Goal: Task Accomplishment & Management: Manage account settings

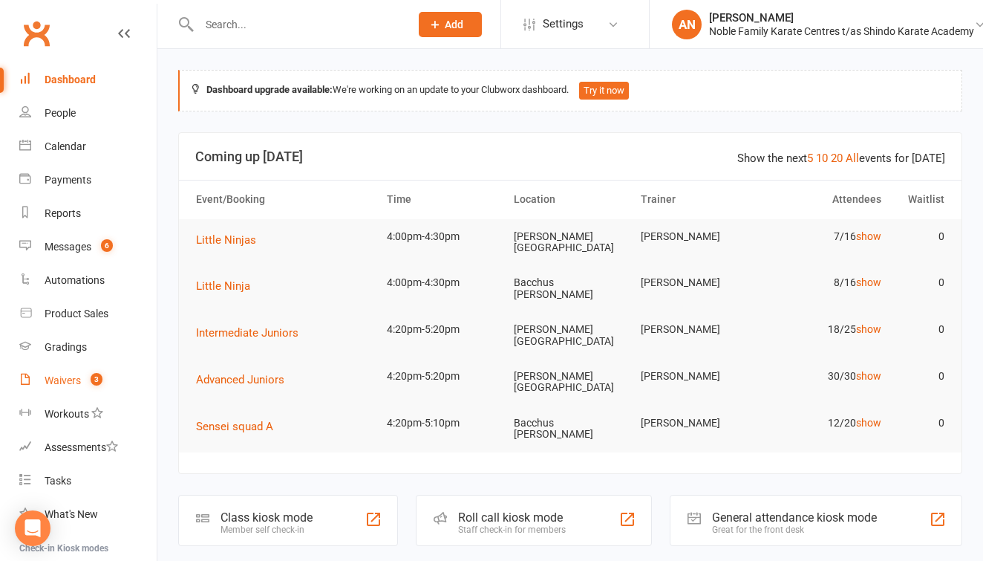
click at [79, 372] on link "Waivers 3" at bounding box center [87, 380] width 137 height 33
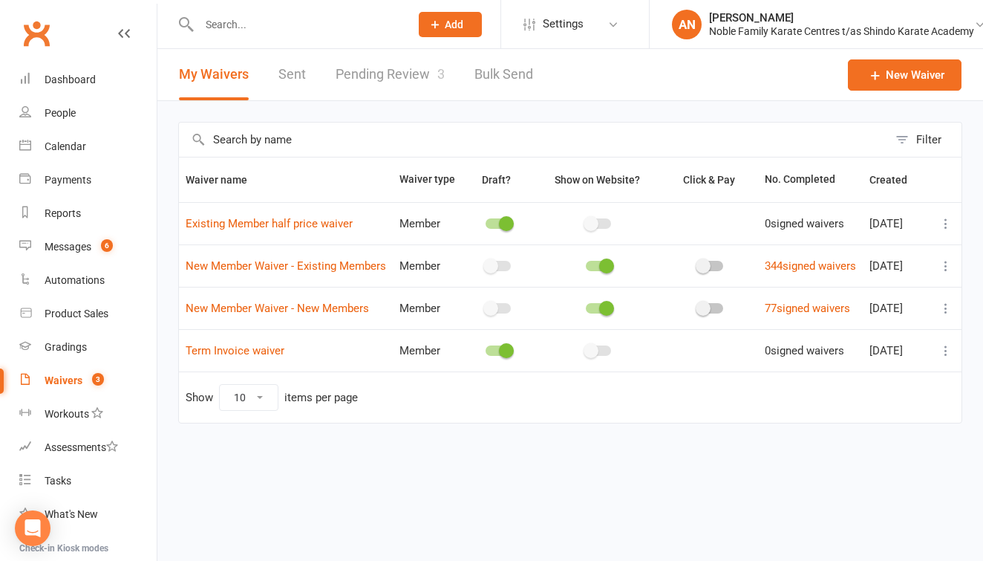
click at [406, 76] on link "Pending Review 3" at bounding box center [390, 74] width 109 height 51
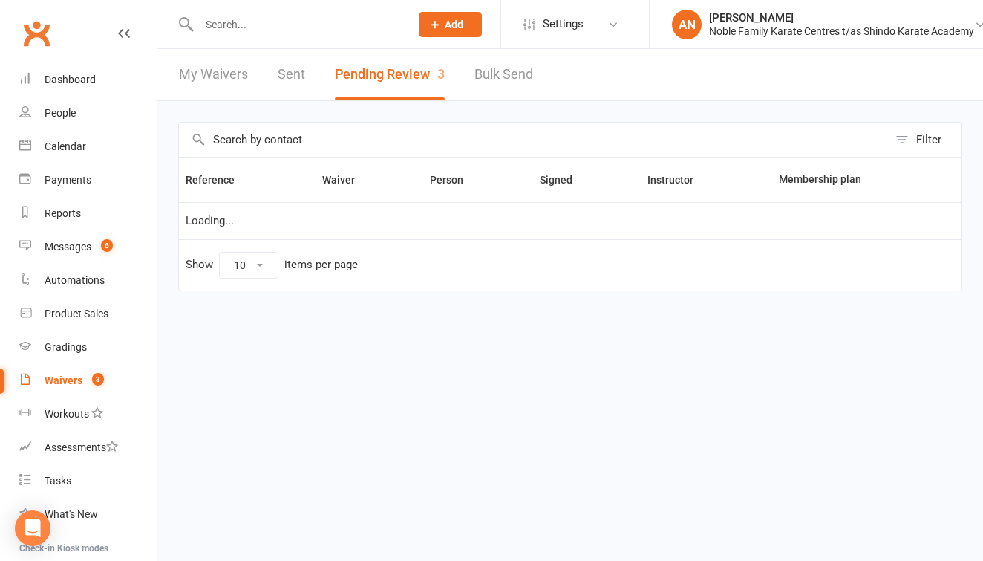
select select "25"
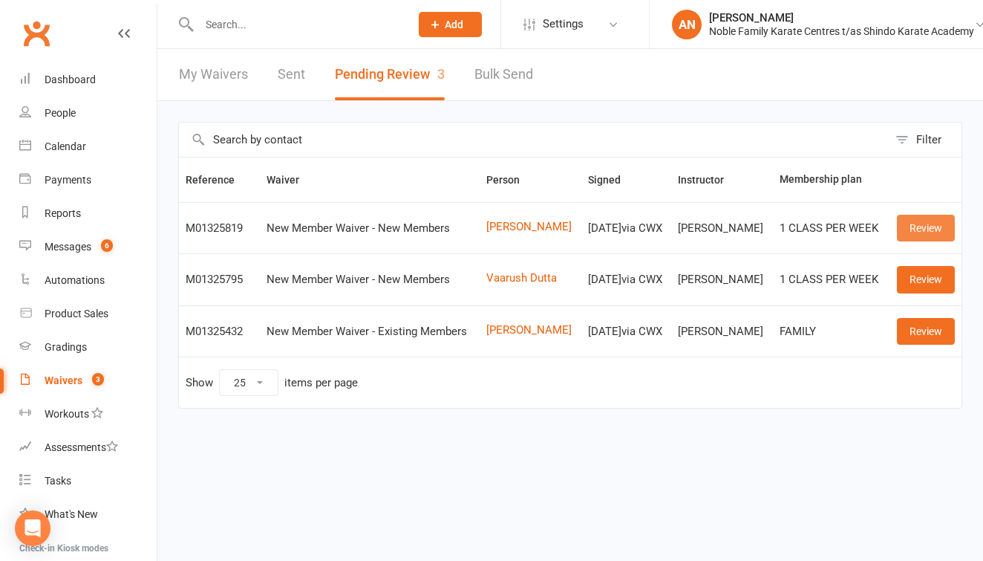
click at [924, 228] on link "Review" at bounding box center [926, 228] width 58 height 27
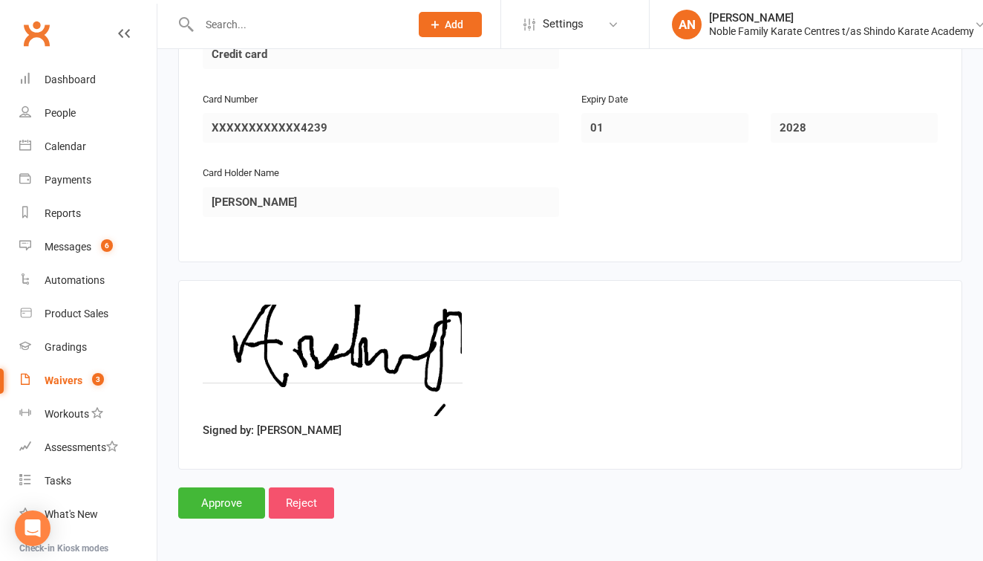
scroll to position [1601, 0]
click at [231, 487] on input "Approve" at bounding box center [221, 502] width 87 height 31
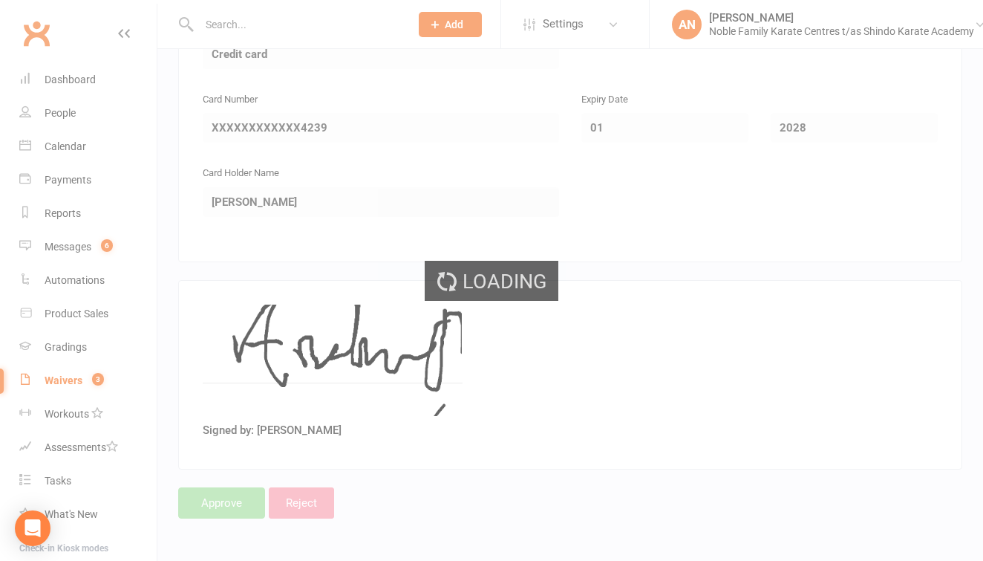
select select "25"
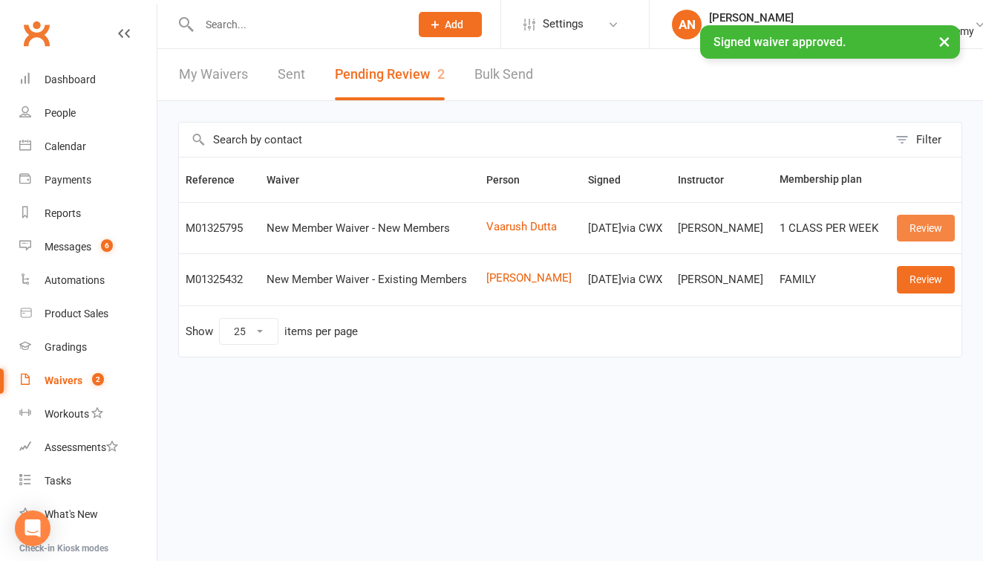
click at [931, 228] on link "Review" at bounding box center [926, 228] width 58 height 27
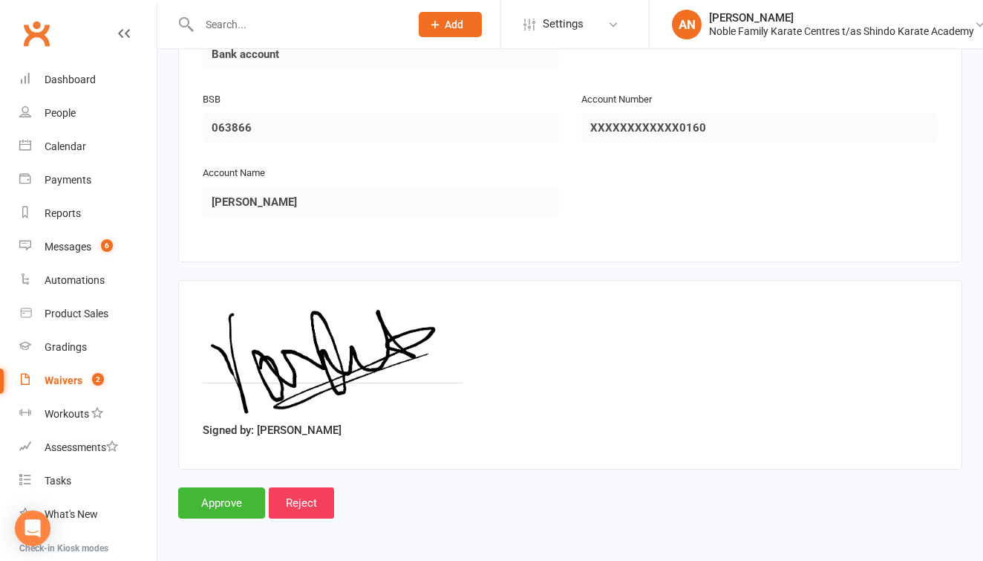
scroll to position [1601, 0]
click at [219, 487] on input "Approve" at bounding box center [221, 502] width 87 height 31
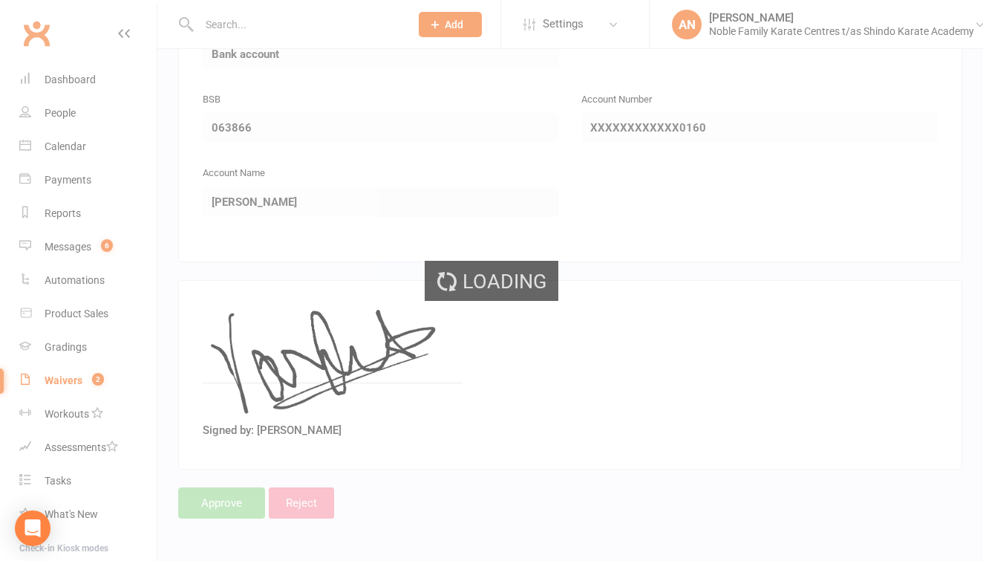
select select "25"
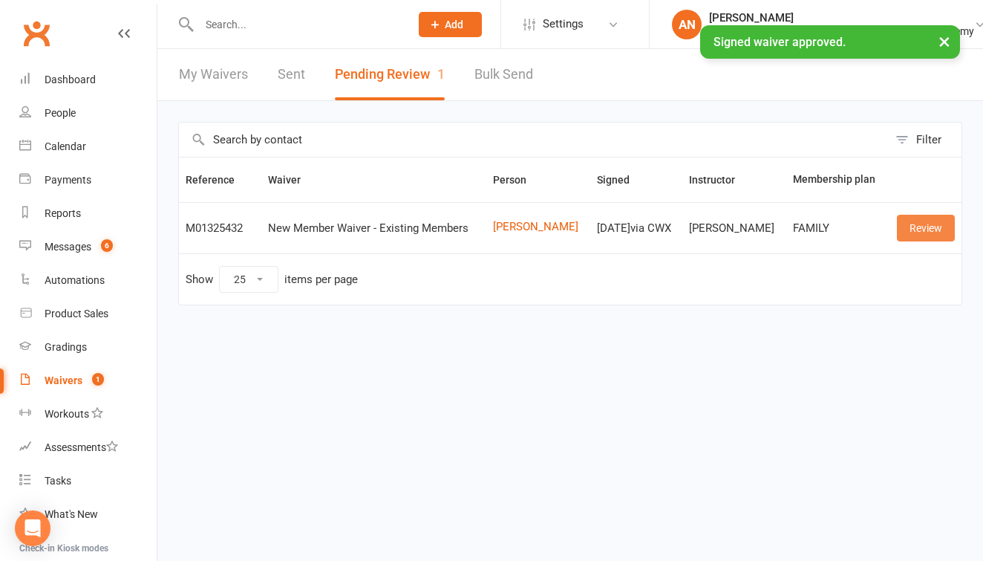
click at [931, 225] on link "Review" at bounding box center [926, 228] width 58 height 27
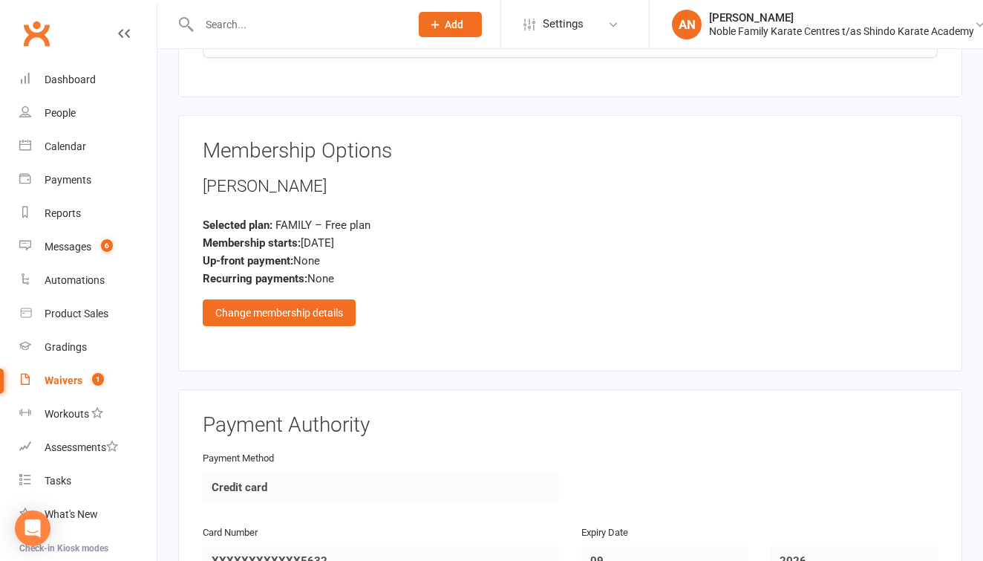
scroll to position [1184, 0]
click at [316, 298] on div "Change membership details" at bounding box center [279, 311] width 153 height 27
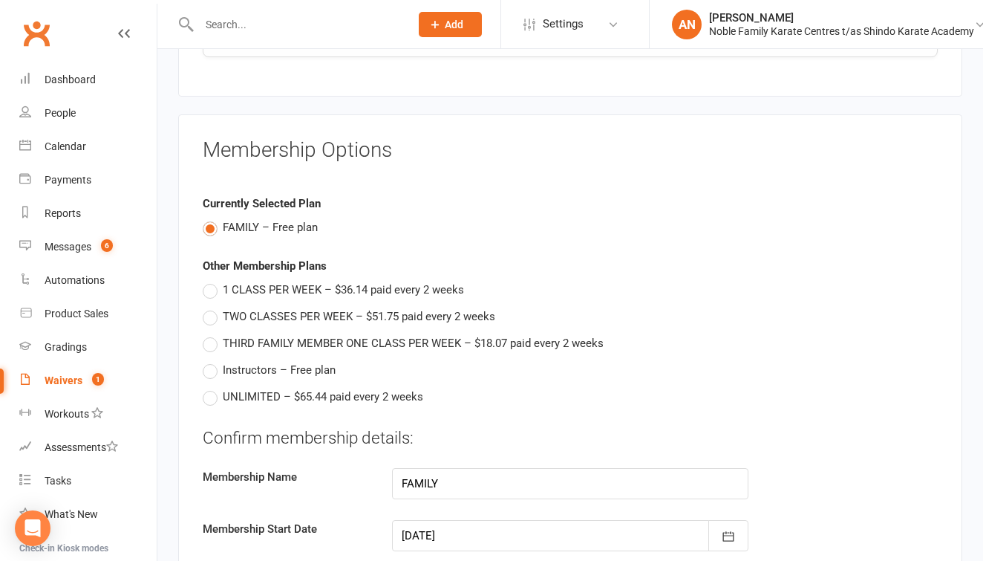
click at [210, 281] on label "1 CLASS PER WEEK – $36.14 paid every 2 weeks" at bounding box center [333, 290] width 261 height 18
click at [210, 281] on input "1 CLASS PER WEEK – $36.14 paid every 2 weeks" at bounding box center [208, 281] width 10 height 0
type input "1 CLASS PER WEEK"
type input "36.14"
type input "[DATE]"
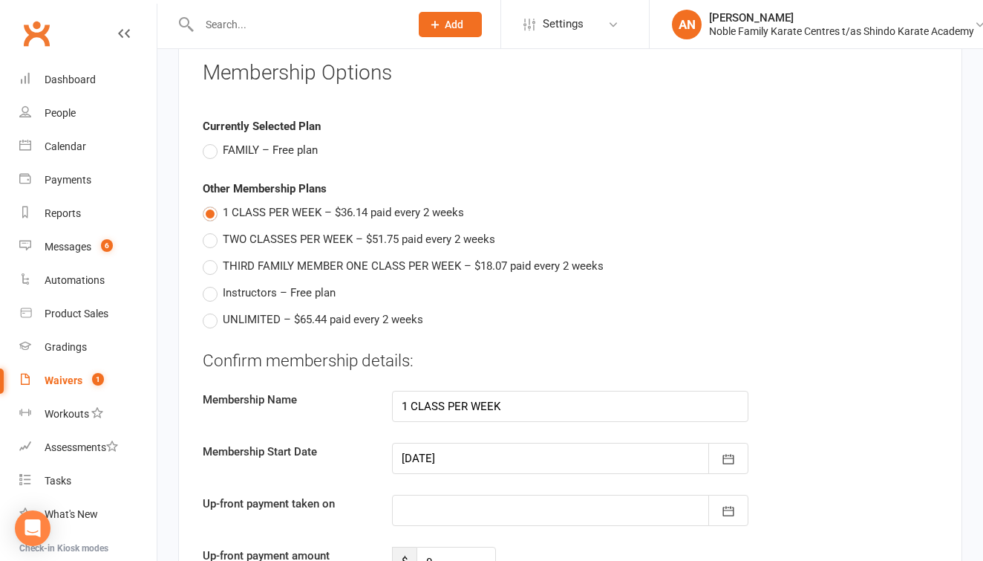
scroll to position [1267, 0]
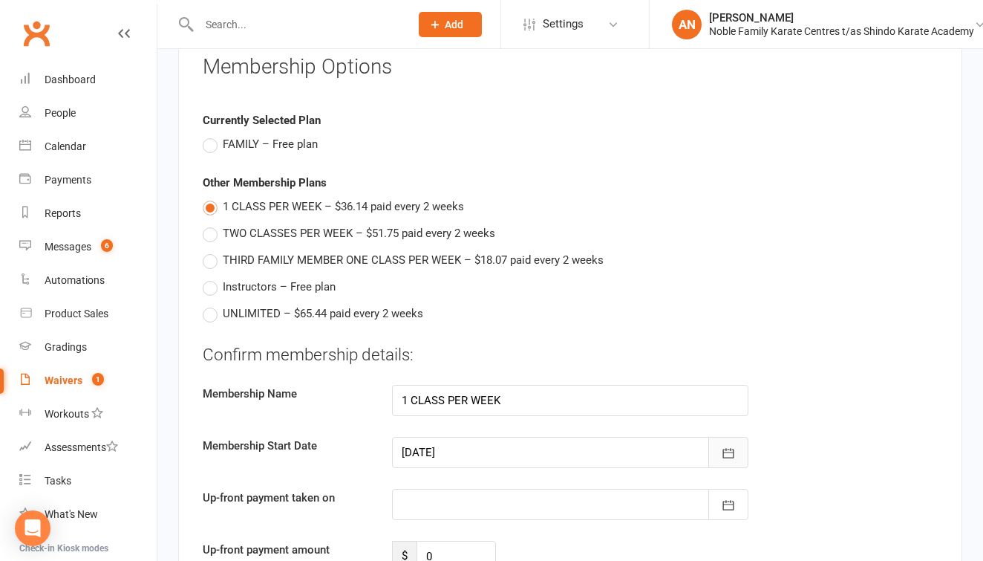
click at [730, 445] on icon "button" at bounding box center [728, 452] width 15 height 15
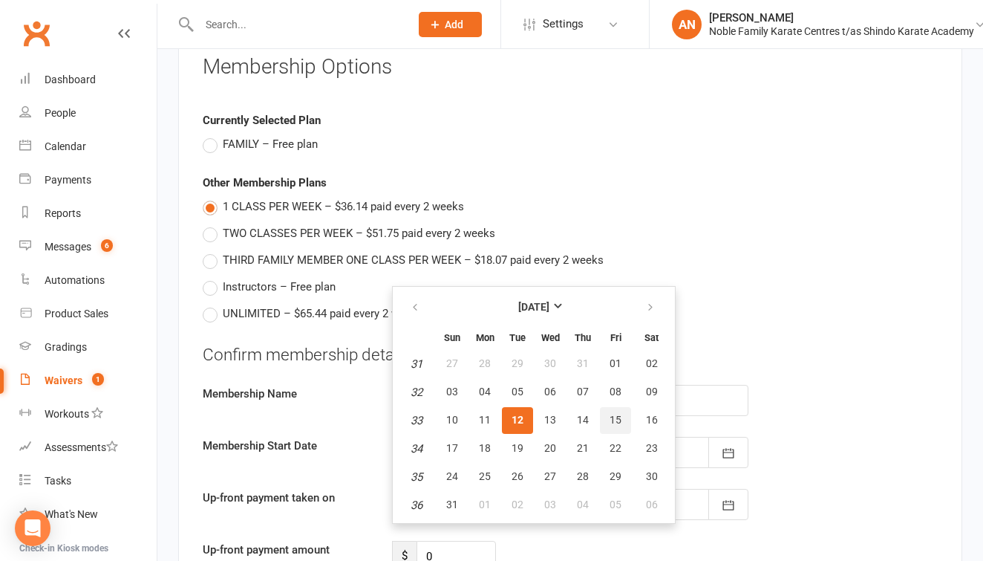
click at [613, 414] on span "15" at bounding box center [616, 420] width 12 height 12
type input "[DATE]"
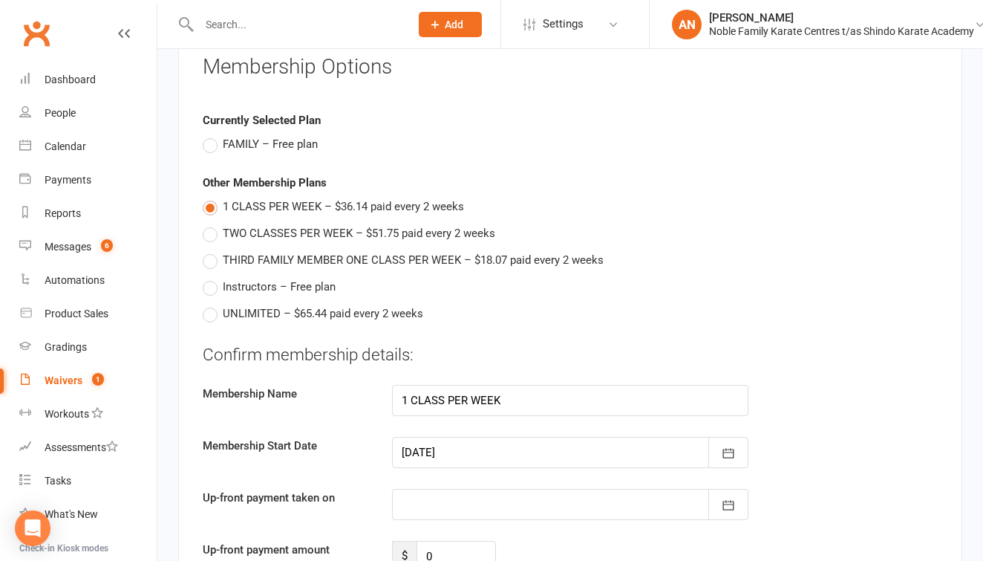
type input "[DATE]"
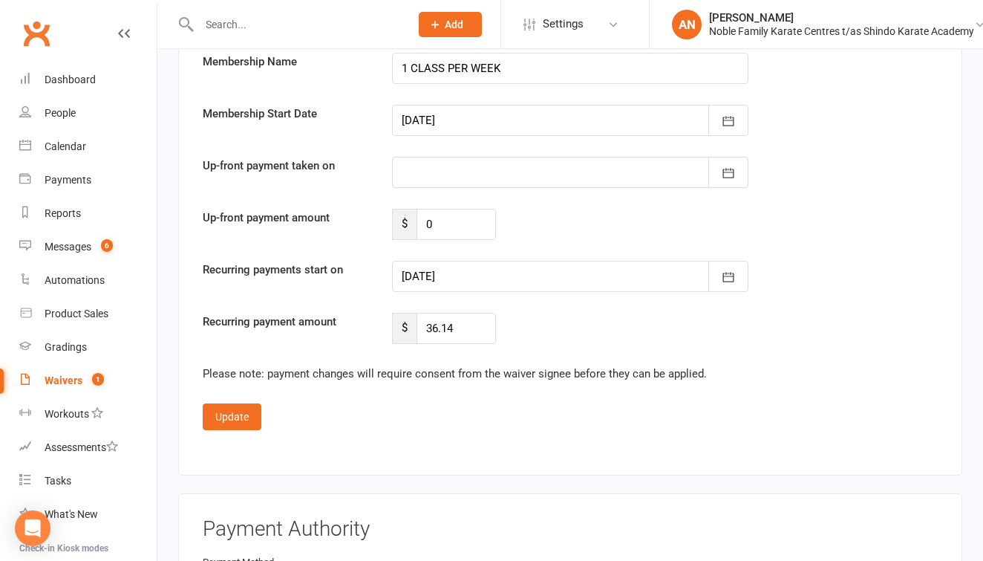
scroll to position [1601, 0]
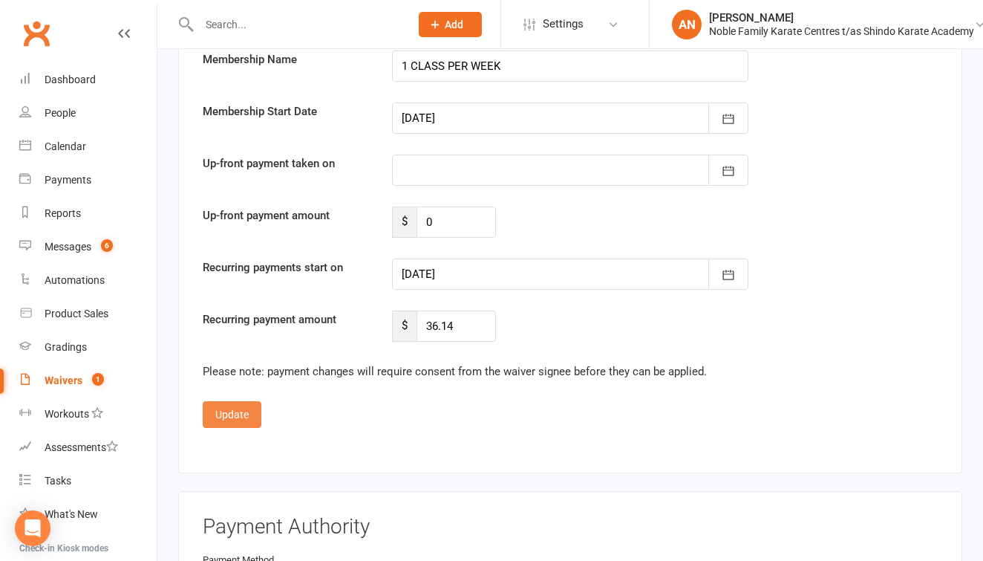
click at [239, 401] on button "Update" at bounding box center [232, 414] width 59 height 27
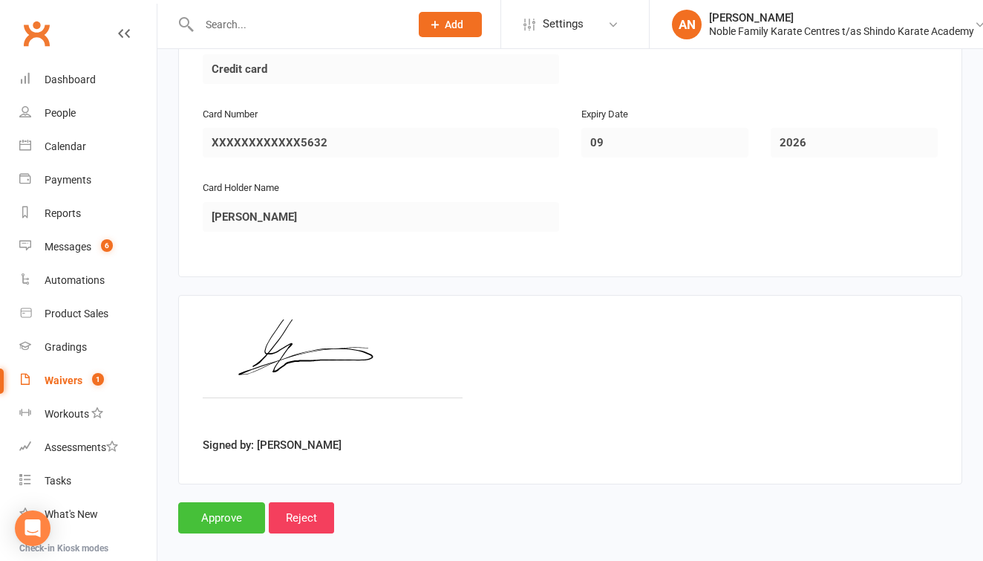
click at [222, 502] on input "Approve" at bounding box center [221, 517] width 87 height 31
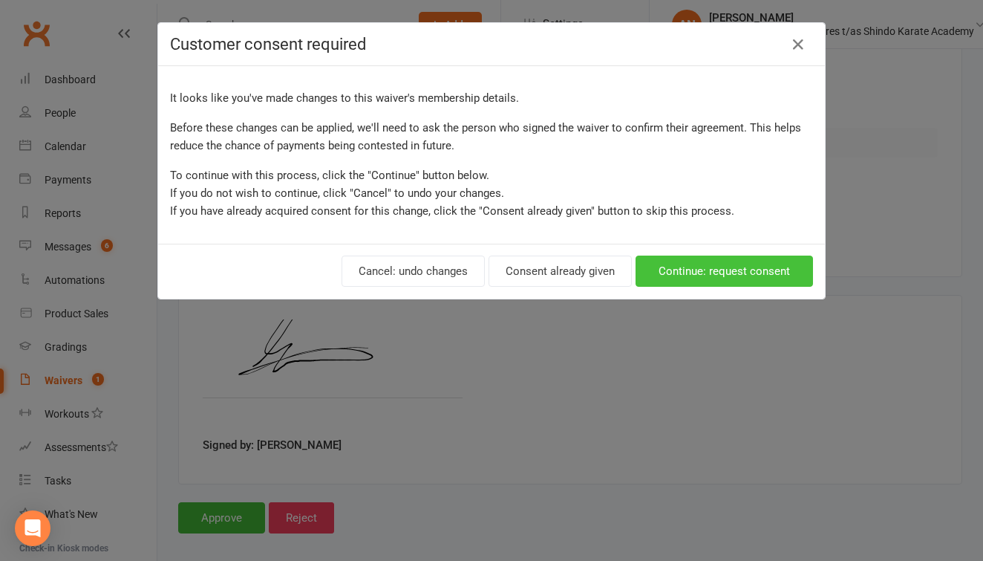
click at [708, 267] on button "Continue: request consent" at bounding box center [724, 270] width 177 height 31
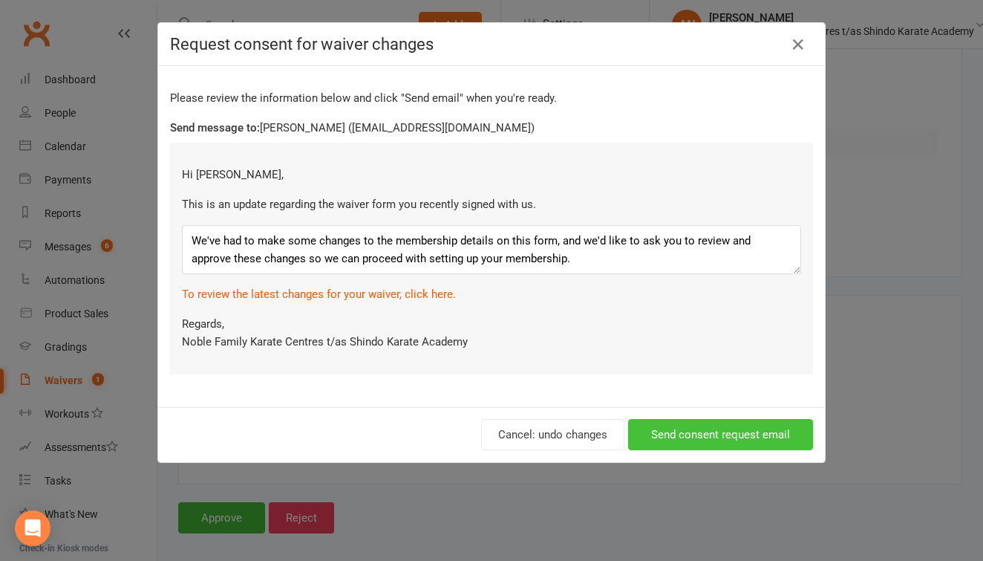
click at [736, 431] on button "Send consent request email" at bounding box center [720, 434] width 185 height 31
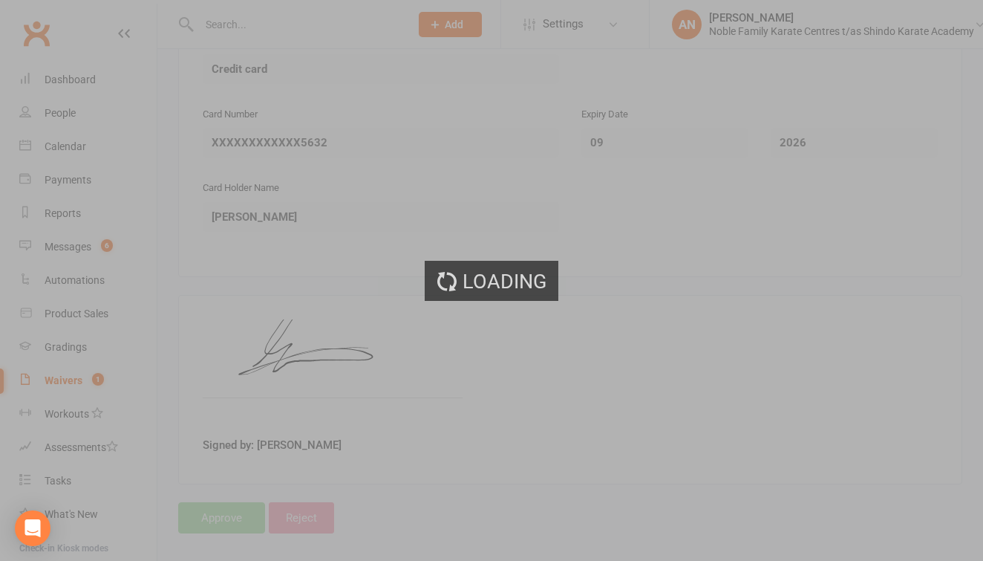
select select "25"
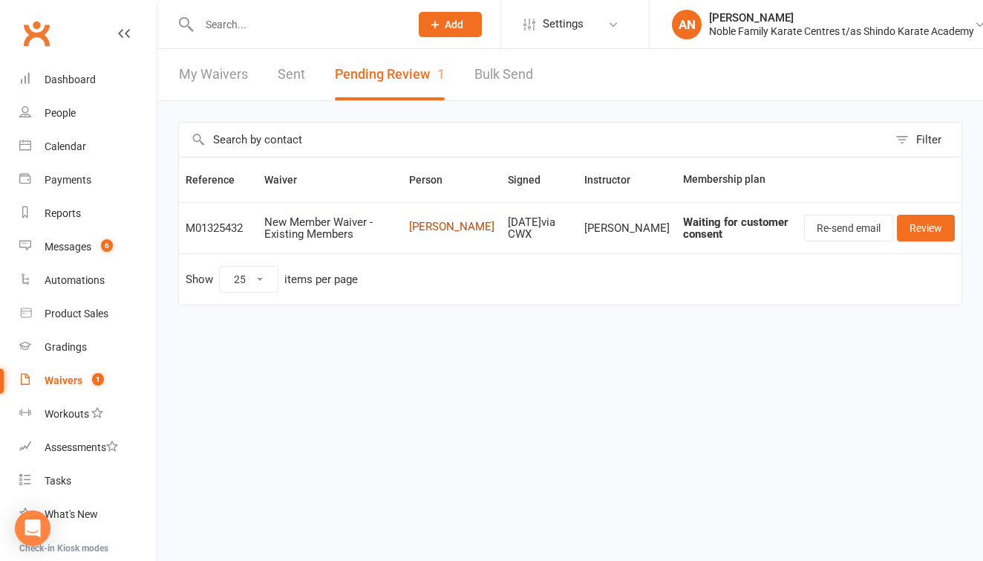
click at [450, 224] on link "[PERSON_NAME]" at bounding box center [451, 227] width 85 height 13
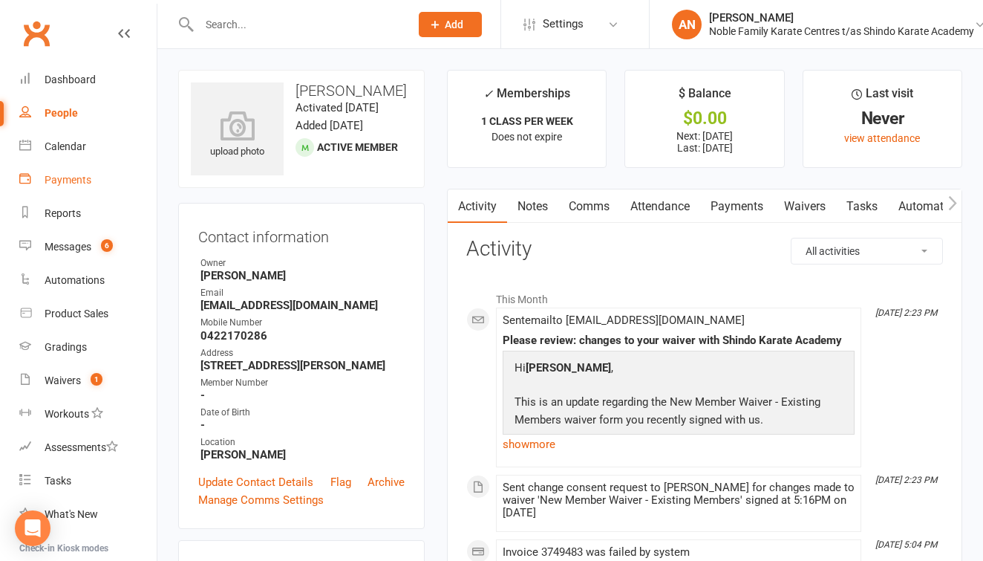
click at [80, 176] on div "Payments" at bounding box center [68, 180] width 47 height 12
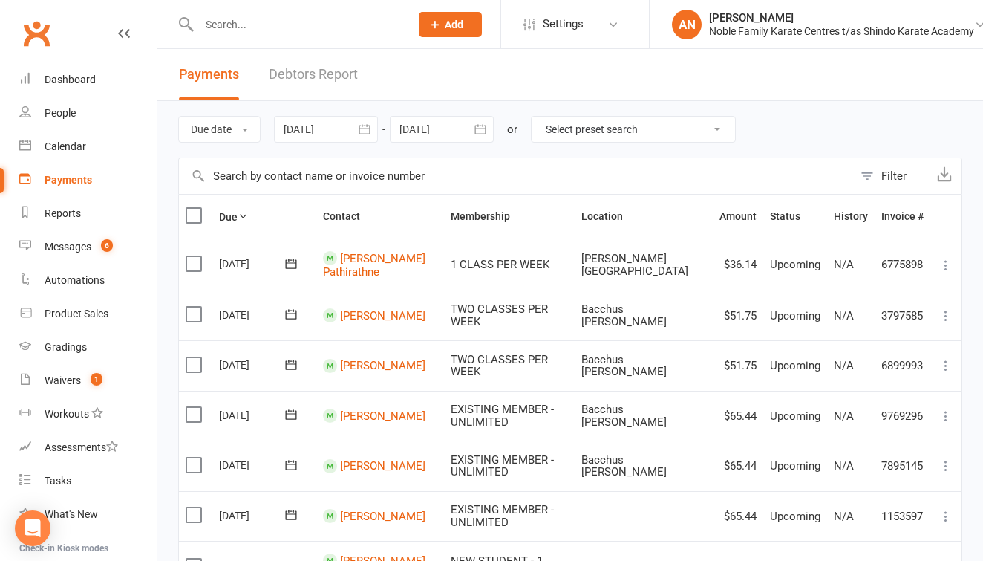
click at [328, 71] on link "Debtors Report" at bounding box center [313, 74] width 89 height 51
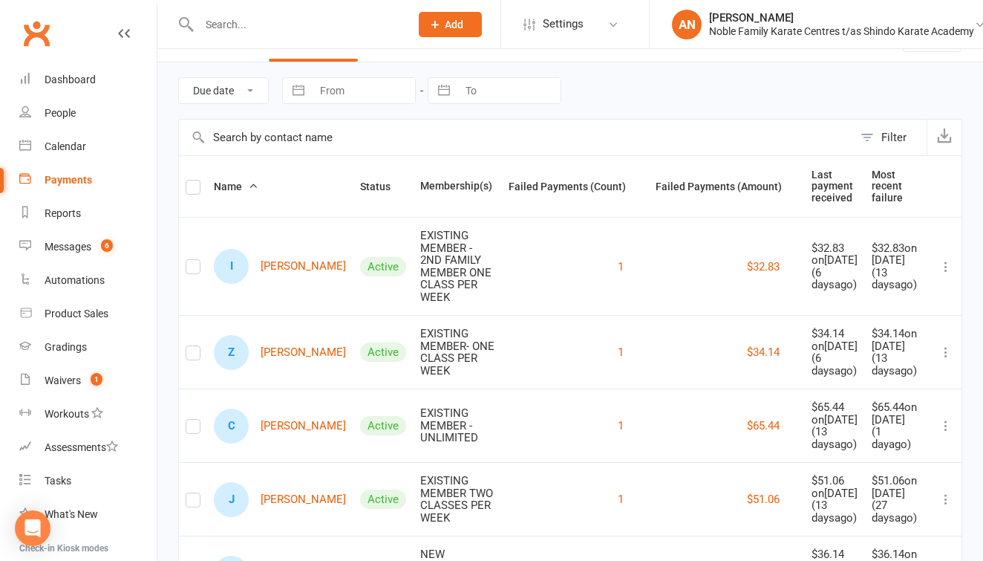
scroll to position [37, 0]
